Goal: Navigation & Orientation: Find specific page/section

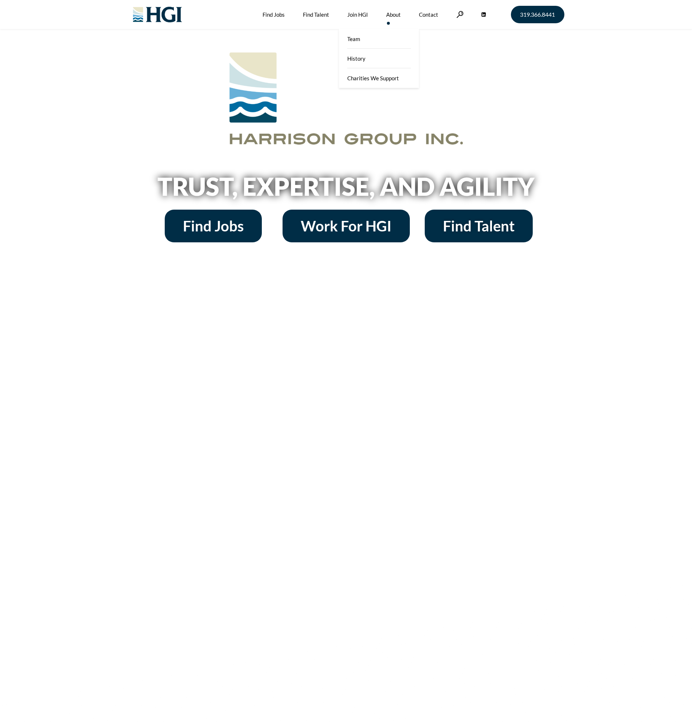
click at [394, 13] on link "About" at bounding box center [393, 14] width 15 height 29
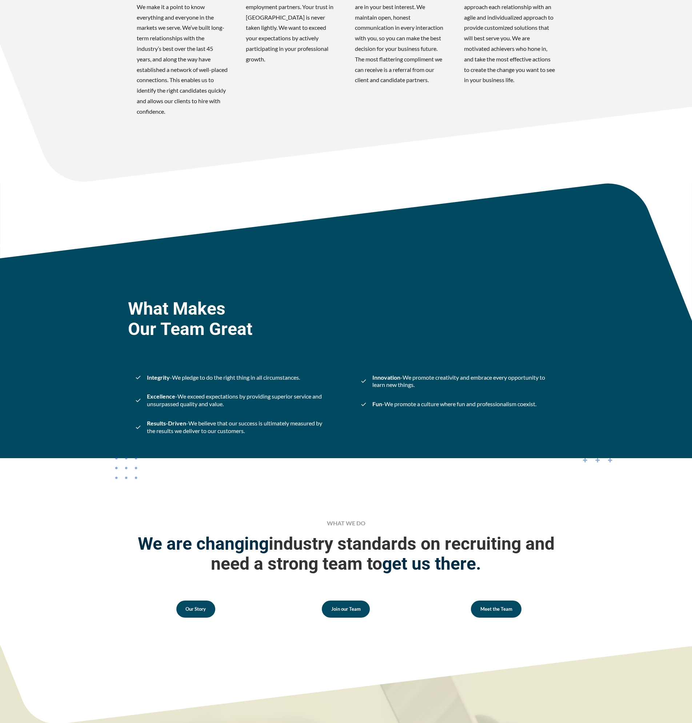
scroll to position [678, 0]
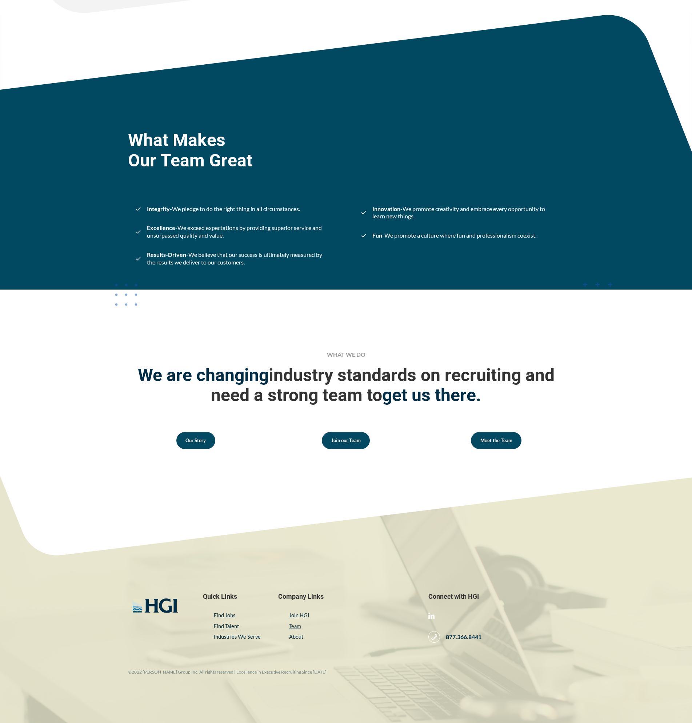
click at [294, 625] on link "Team" at bounding box center [295, 626] width 12 height 6
